Goal: Transaction & Acquisition: Download file/media

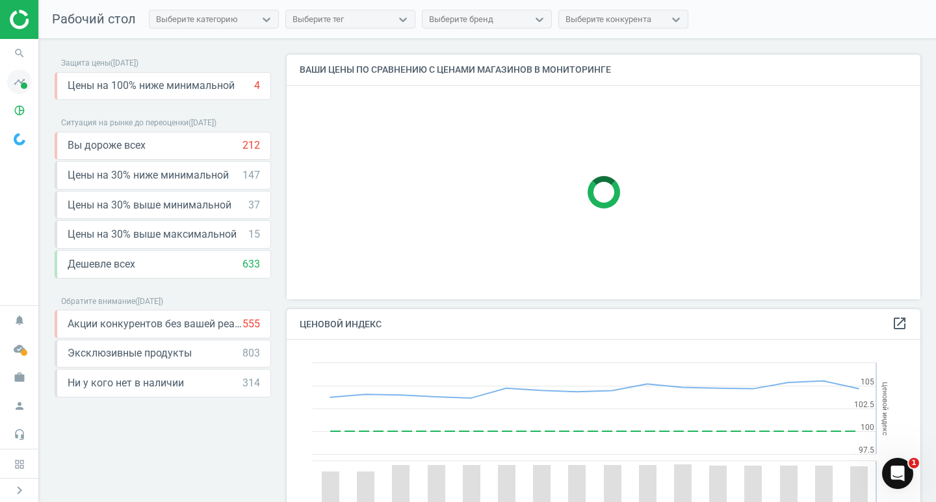
scroll to position [319, 644]
click at [16, 84] on icon "timeline" at bounding box center [19, 82] width 25 height 25
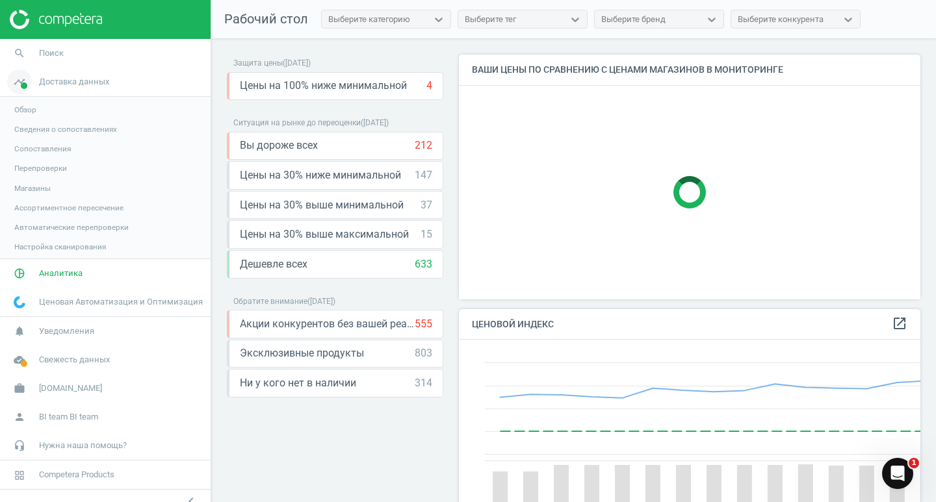
scroll to position [319, 472]
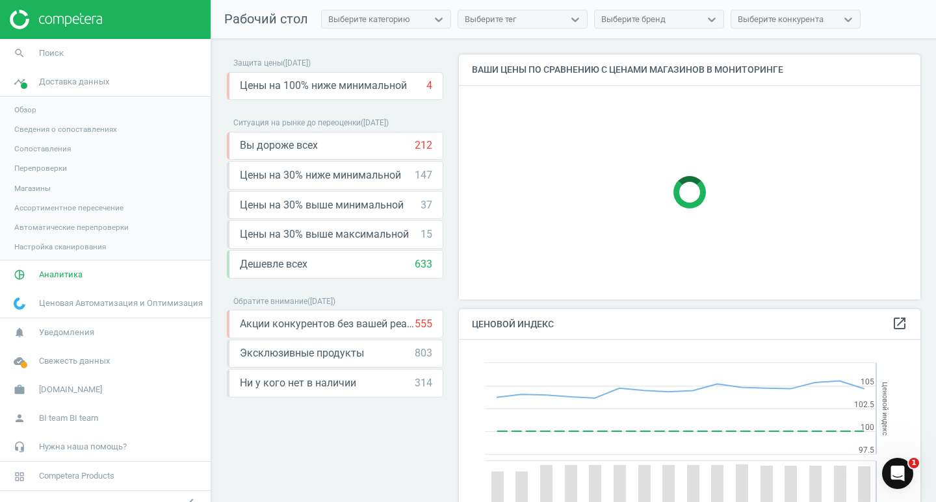
click at [26, 112] on span "Обзор" at bounding box center [25, 110] width 22 height 10
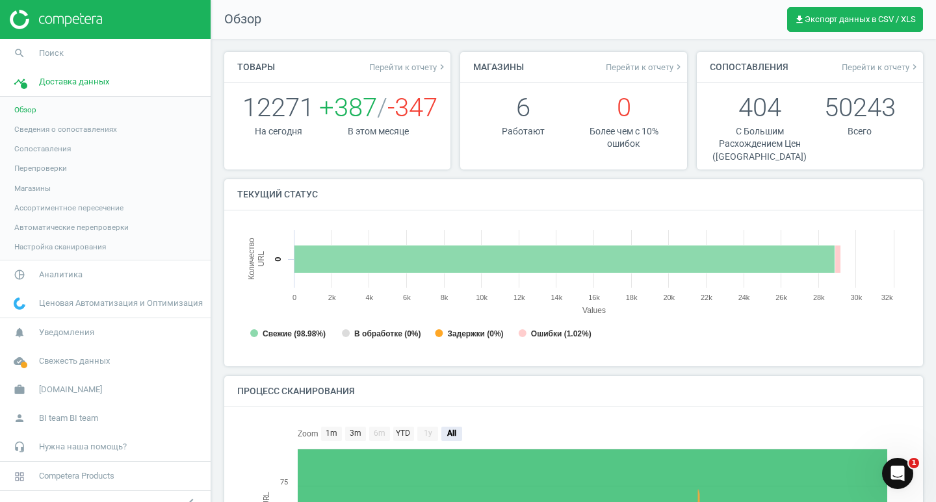
scroll to position [6, 6]
click at [53, 277] on span "Аналитика" at bounding box center [61, 275] width 44 height 12
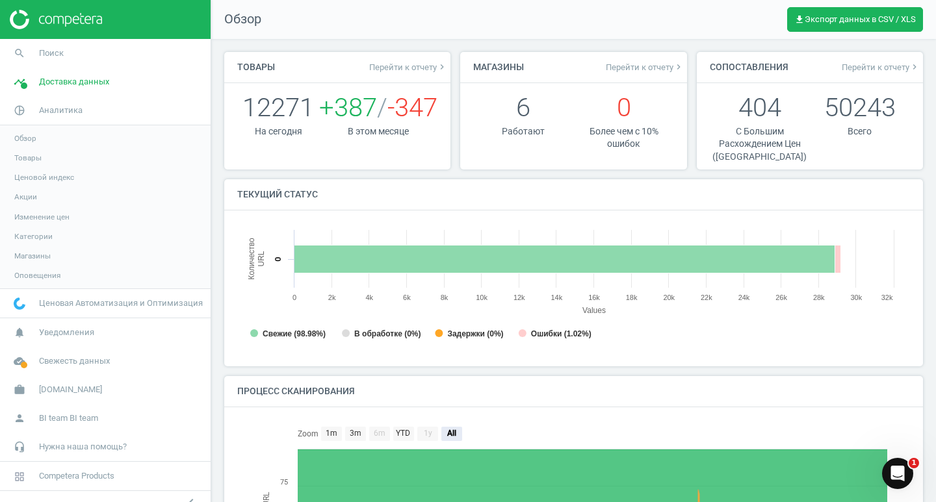
click at [19, 161] on span "Товары" at bounding box center [27, 158] width 27 height 10
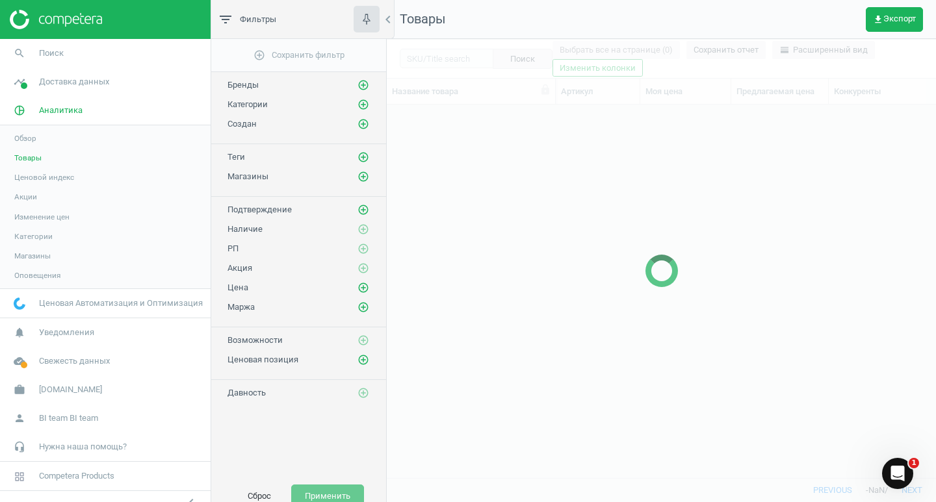
scroll to position [354, 539]
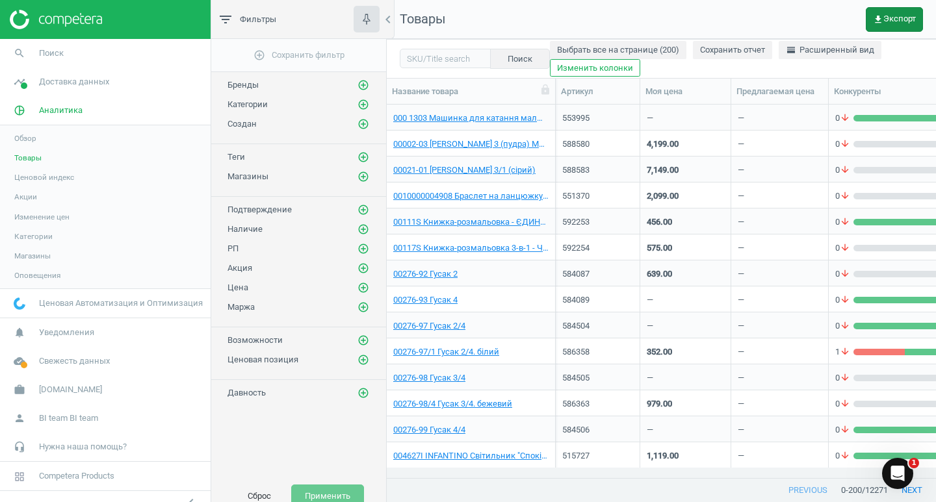
click at [901, 18] on span "get_app Экспорт" at bounding box center [894, 19] width 43 height 10
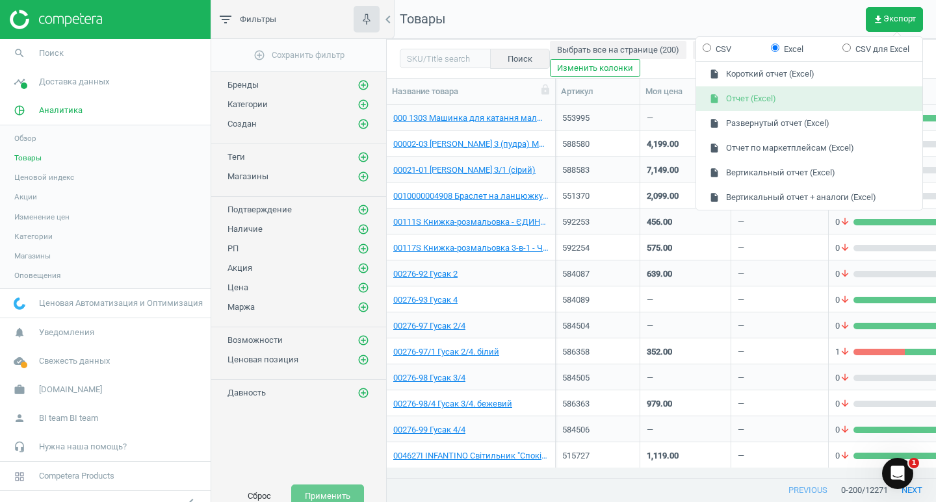
click at [781, 92] on button "insert_drive_file Отчет (Excel)" at bounding box center [809, 98] width 226 height 25
